Goal: Check status

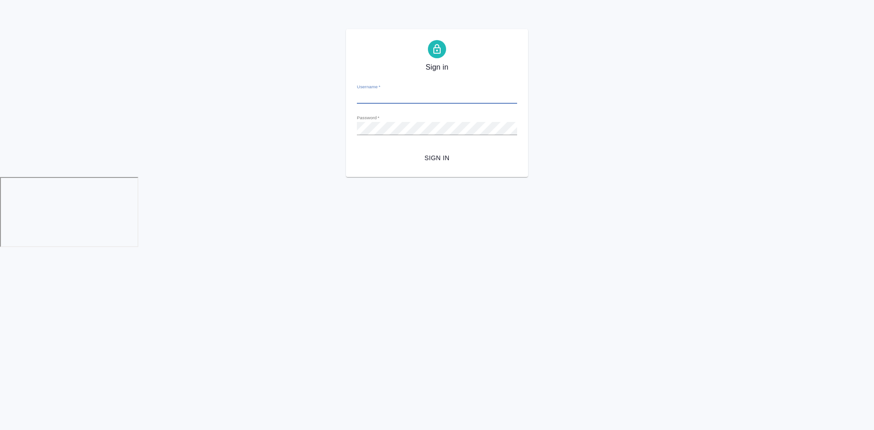
type input "[EMAIL_ADDRESS][DOMAIN_NAME]"
click at [429, 158] on span "Sign in" at bounding box center [437, 157] width 146 height 11
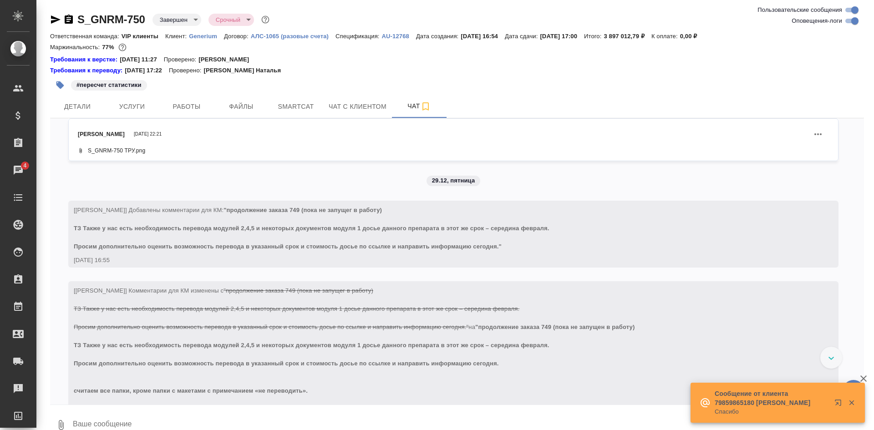
click at [851, 399] on icon "button" at bounding box center [852, 403] width 8 height 8
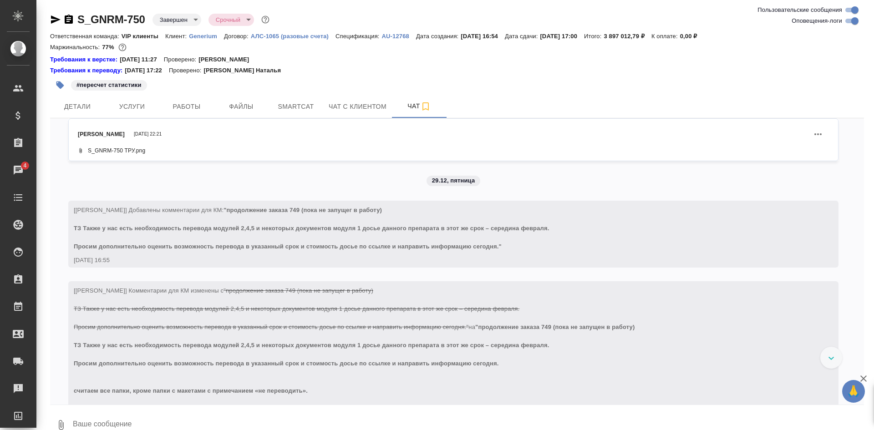
click at [866, 373] on div "S_GNRM-750 Завершен closed Срочный urgent Ответственная команда: VIP клиенты Кл…" at bounding box center [457, 223] width 824 height 446
click at [863, 377] on icon "button" at bounding box center [863, 378] width 11 height 11
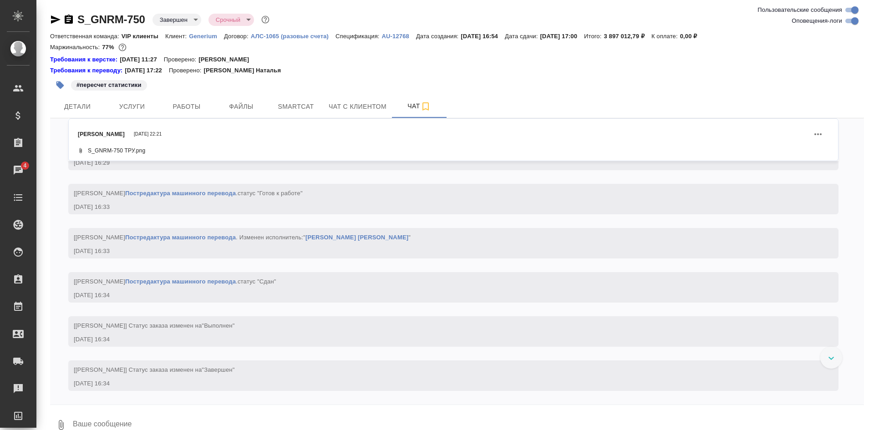
scroll to position [46, 0]
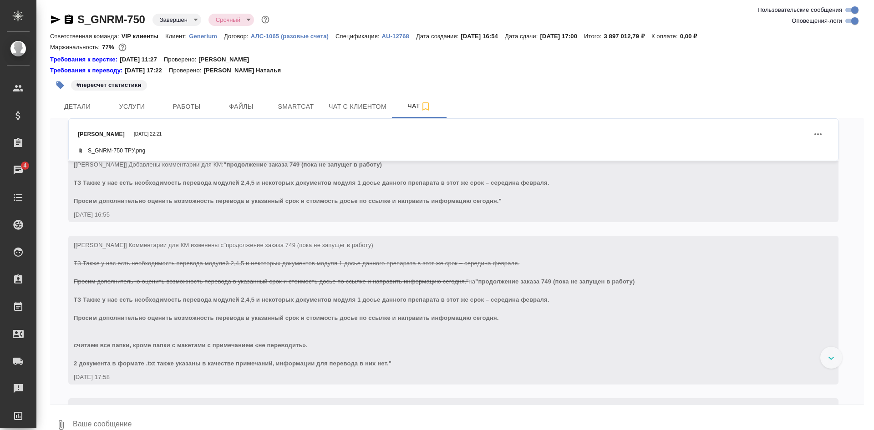
click at [825, 361] on div at bounding box center [831, 358] width 22 height 22
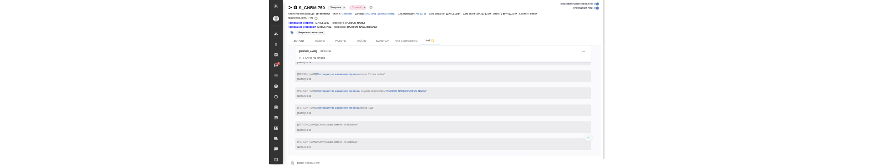
scroll to position [173531, 0]
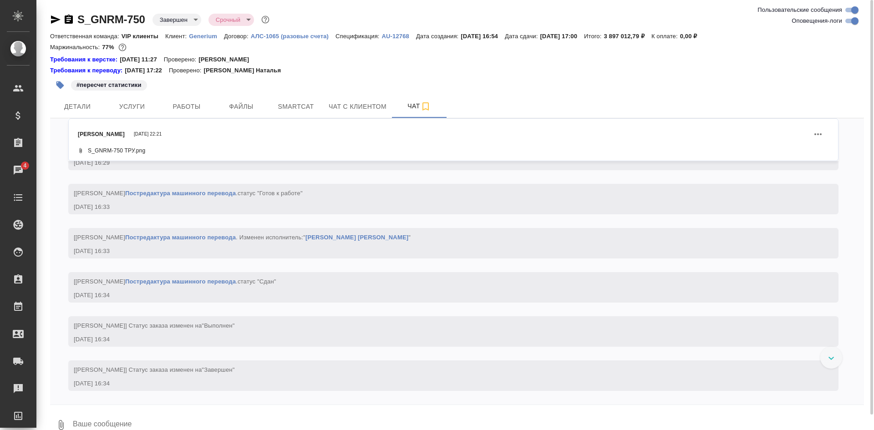
click at [490, 135] on div "[PERSON_NAME] [DATE] 22:21" at bounding box center [453, 134] width 751 height 22
